Goal: Transaction & Acquisition: Purchase product/service

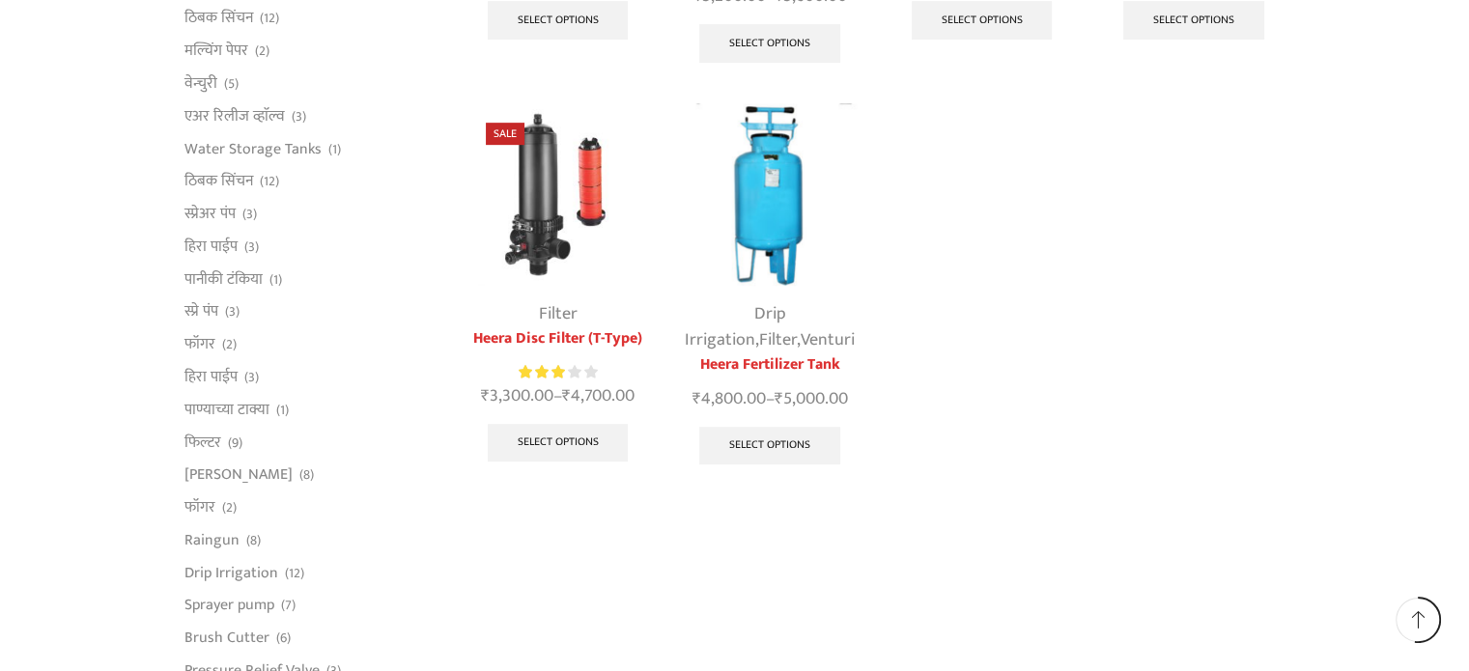
scroll to position [966, 0]
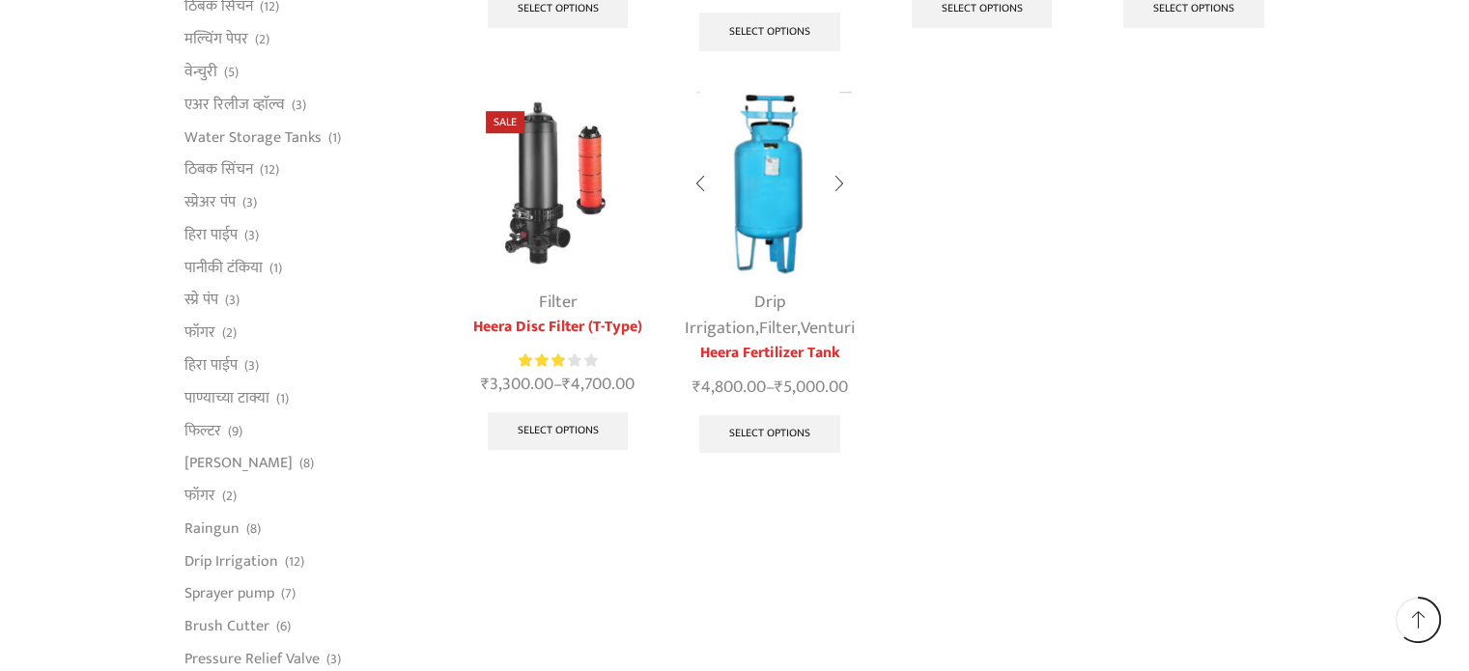
click at [779, 200] on img at bounding box center [769, 183] width 183 height 183
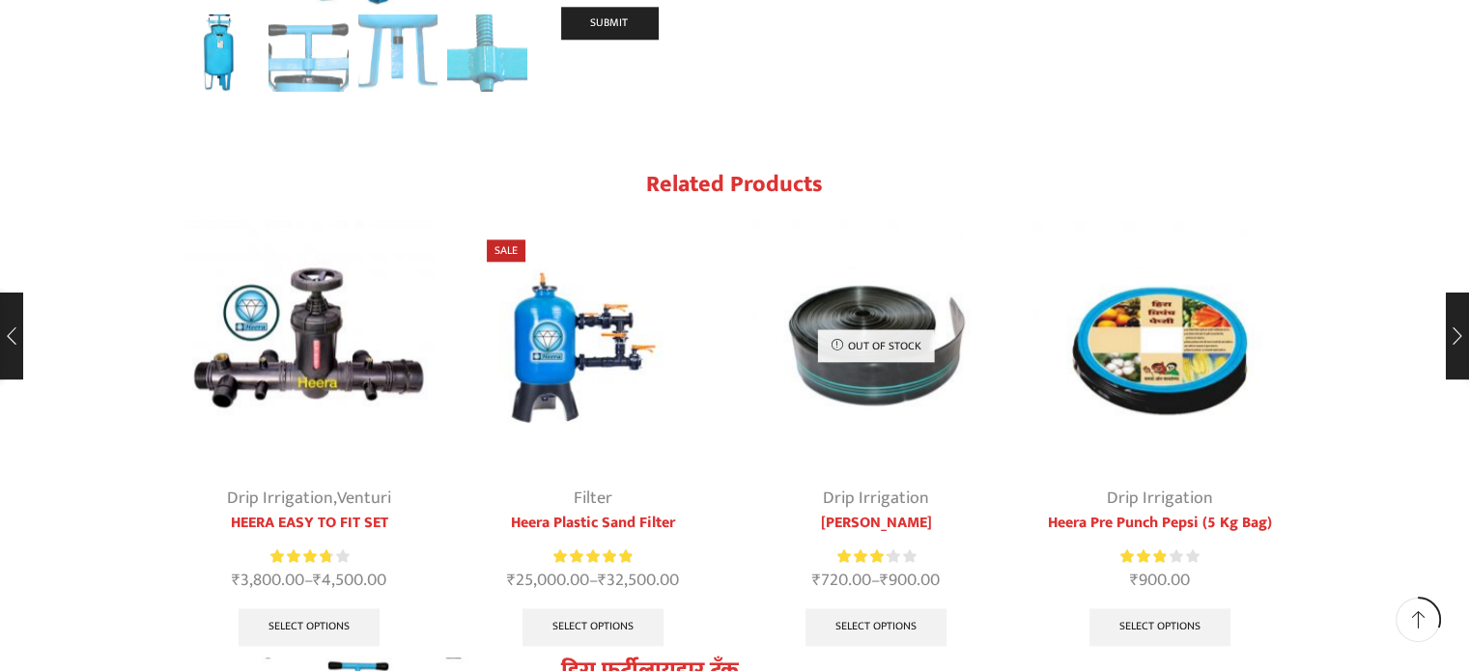
scroll to position [2241, 0]
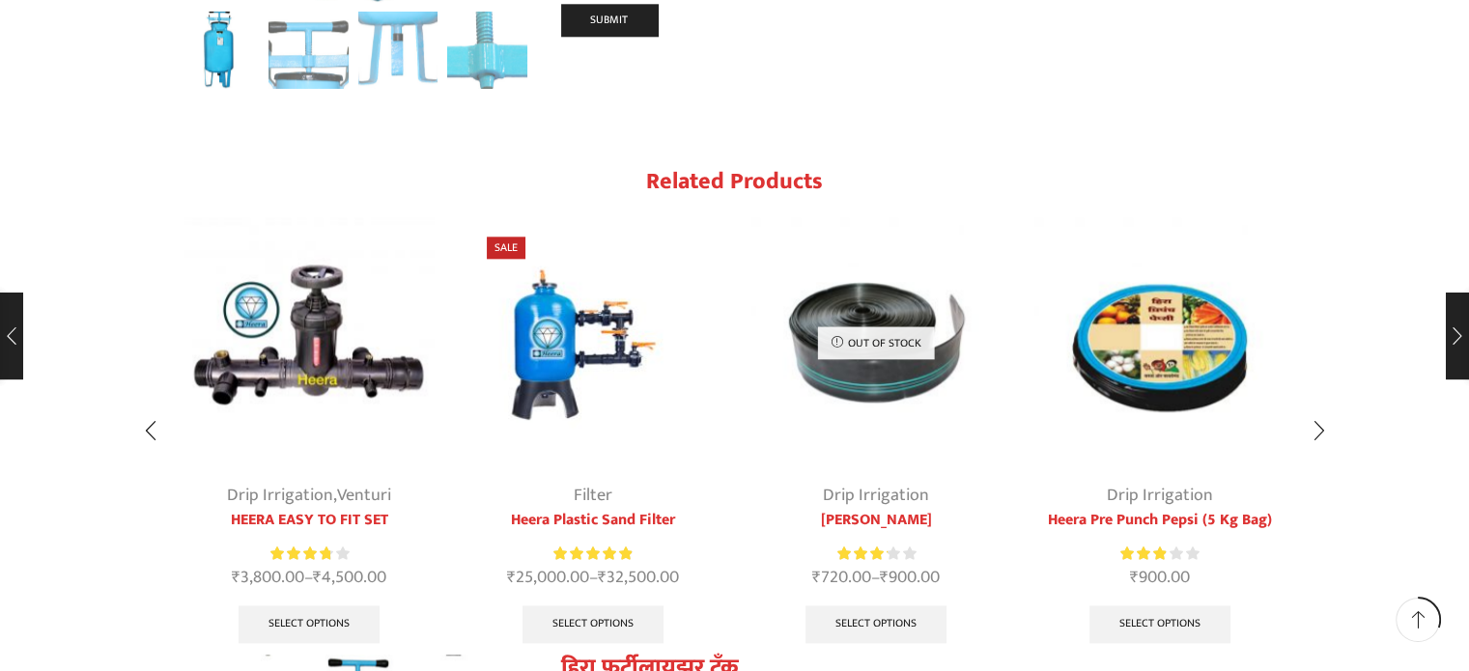
click at [581, 285] on img "2 / 10" at bounding box center [593, 342] width 251 height 251
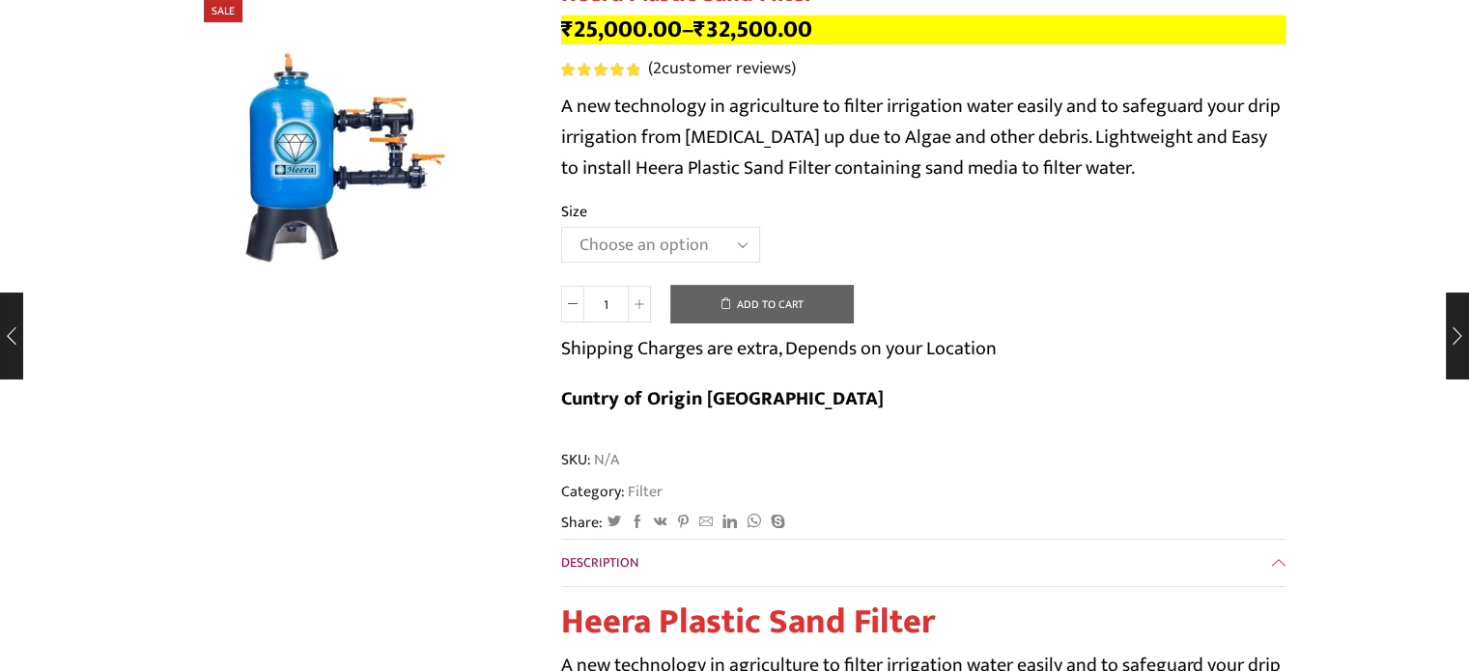
scroll to position [587, 0]
